Goal: Find specific page/section

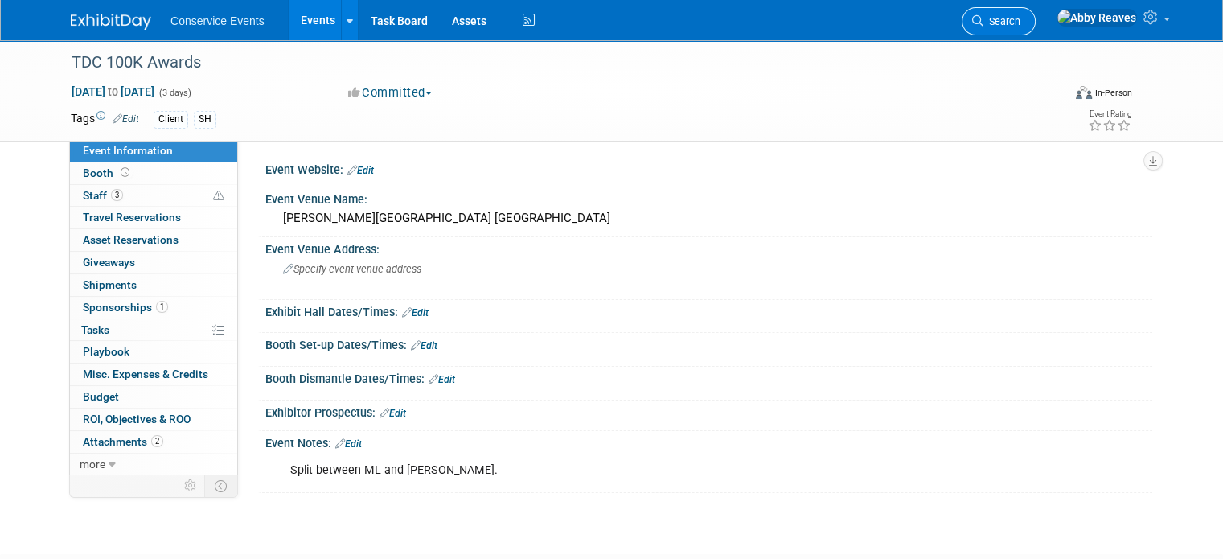
click at [1036, 30] on link "Search" at bounding box center [999, 21] width 74 height 28
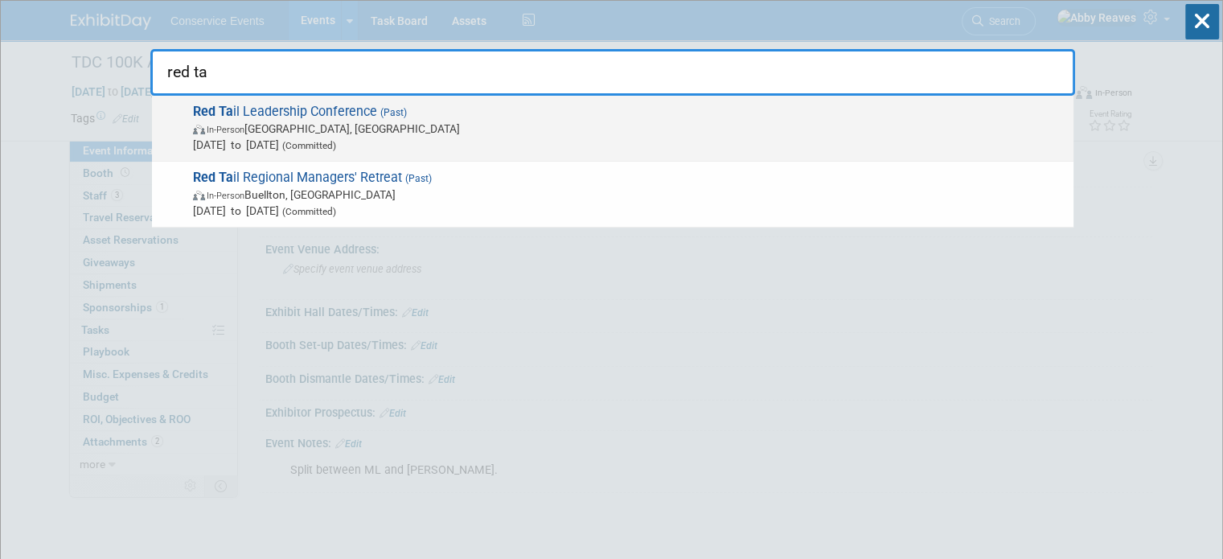
type input "red ta"
click at [656, 123] on span "In-Person [GEOGRAPHIC_DATA], [GEOGRAPHIC_DATA]" at bounding box center [629, 129] width 873 height 16
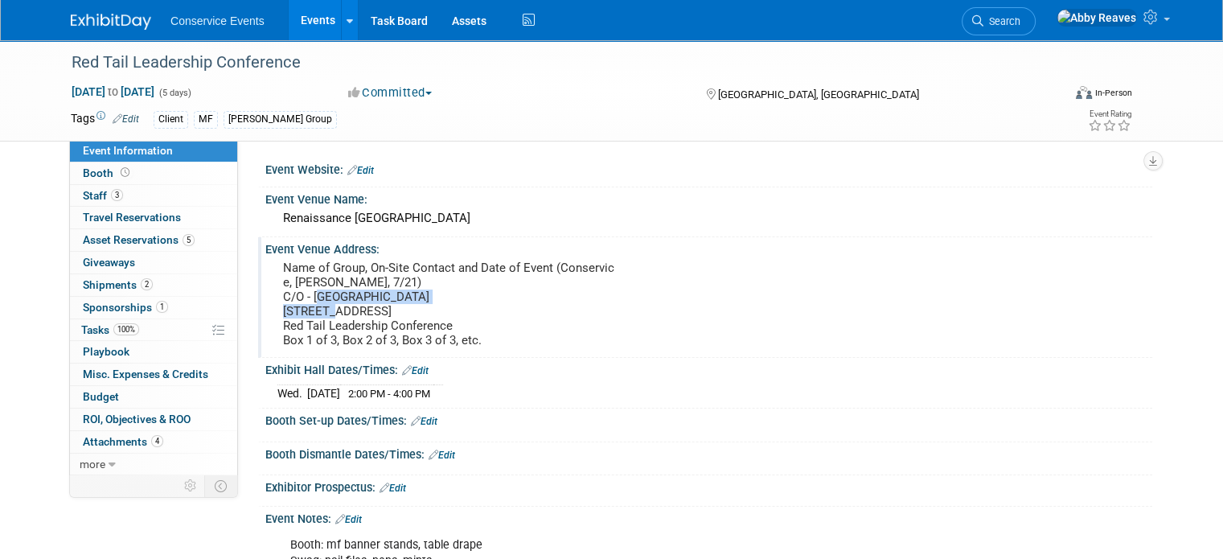
drag, startPoint x: 457, startPoint y: 295, endPoint x: 299, endPoint y: 292, distance: 157.7
click at [299, 292] on pre "Name of Group, On-Site Contact and Date of Event (Conservice, [PERSON_NAME], 7/…" at bounding box center [450, 304] width 335 height 87
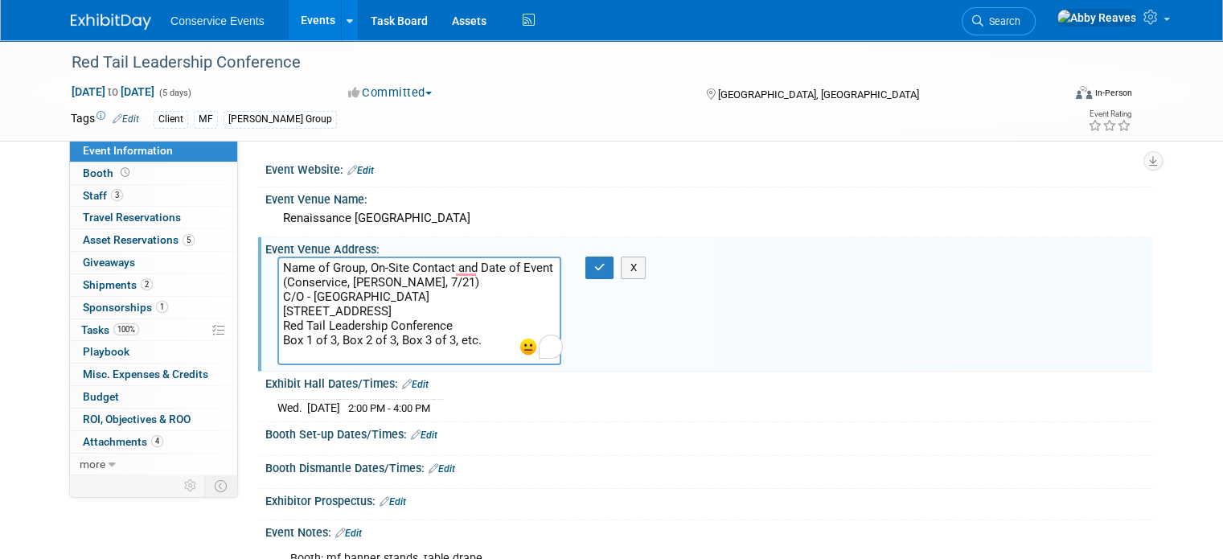
drag, startPoint x: 462, startPoint y: 292, endPoint x: 301, endPoint y: 291, distance: 161.7
click at [301, 291] on textarea "Name of Group, On-Site Contact and Date of Event (Conservice, [PERSON_NAME], 7/…" at bounding box center [419, 311] width 284 height 109
drag, startPoint x: 428, startPoint y: 311, endPoint x: 250, endPoint y: 307, distance: 177.8
click at [258, 307] on div "Event Venue Address: Name of Group, On-Site Contact and Date of Event (Conservi…" at bounding box center [705, 304] width 894 height 134
drag, startPoint x: 416, startPoint y: 324, endPoint x: 374, endPoint y: 321, distance: 41.9
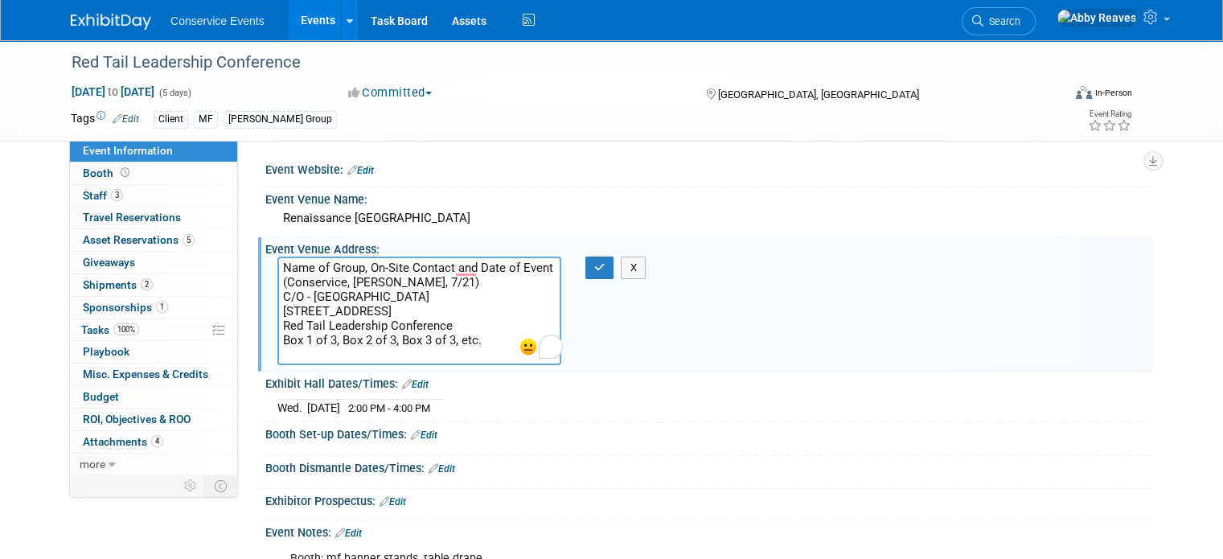
click at [374, 321] on textarea "Name of Group, On-Site Contact and Date of Event (Conservice, [PERSON_NAME], 7/…" at bounding box center [419, 311] width 284 height 109
drag, startPoint x: 351, startPoint y: 324, endPoint x: 264, endPoint y: 324, distance: 86.9
click at [277, 324] on textarea "Name of Group, On-Site Contact and Date of Event (Conservice, [PERSON_NAME], 7/…" at bounding box center [419, 311] width 284 height 109
